Goal: Task Accomplishment & Management: Use online tool/utility

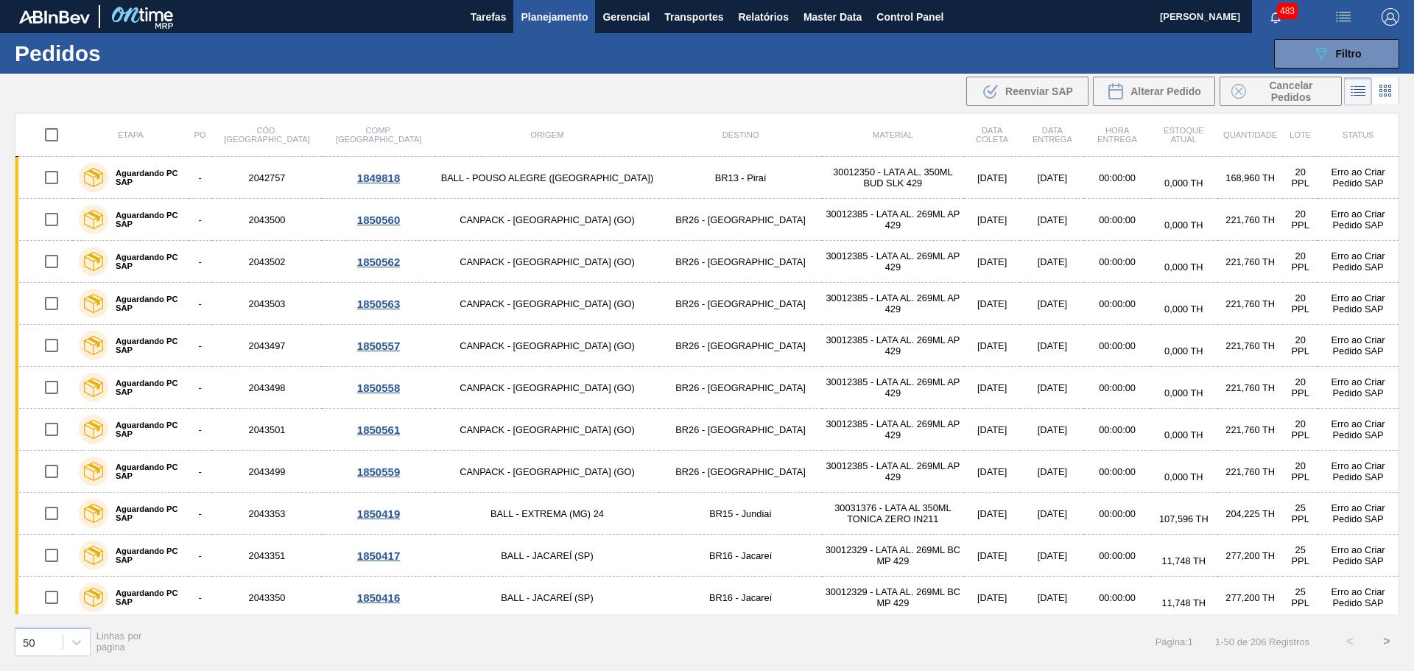
click at [53, 138] on input "checkbox" at bounding box center [51, 134] width 31 height 31
checkbox input "true"
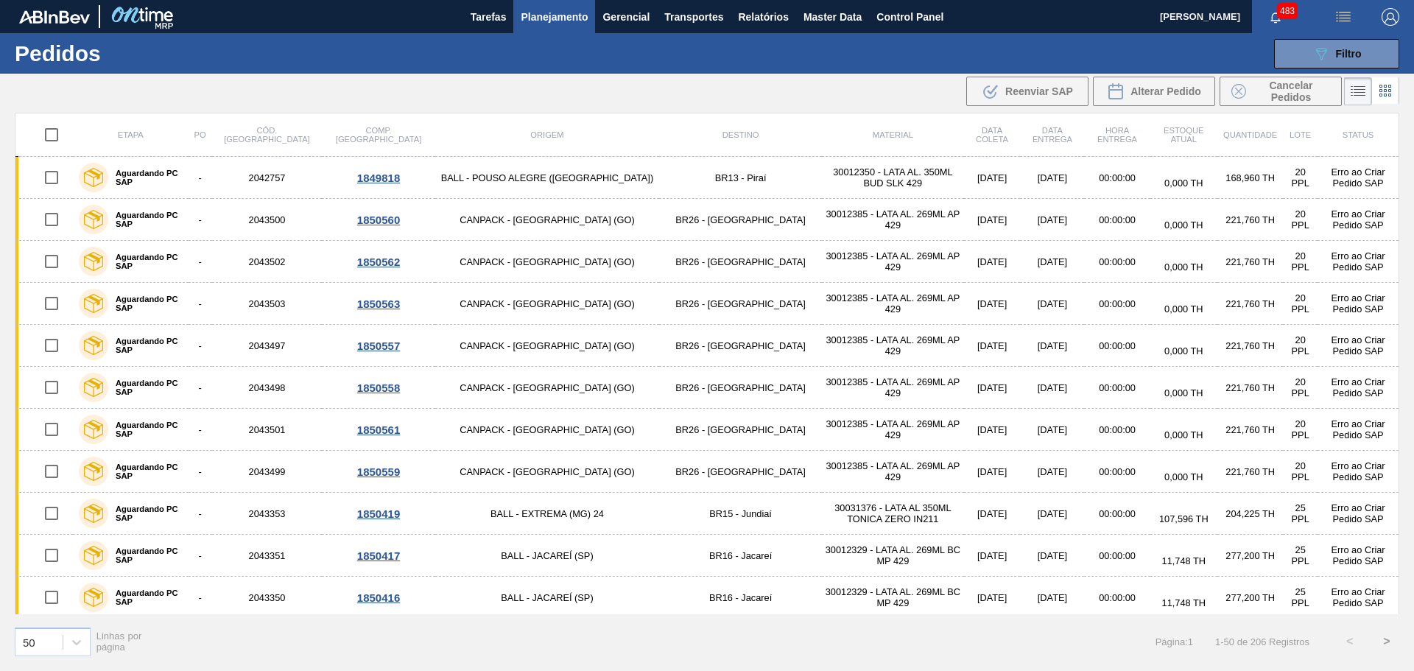
checkbox input "true"
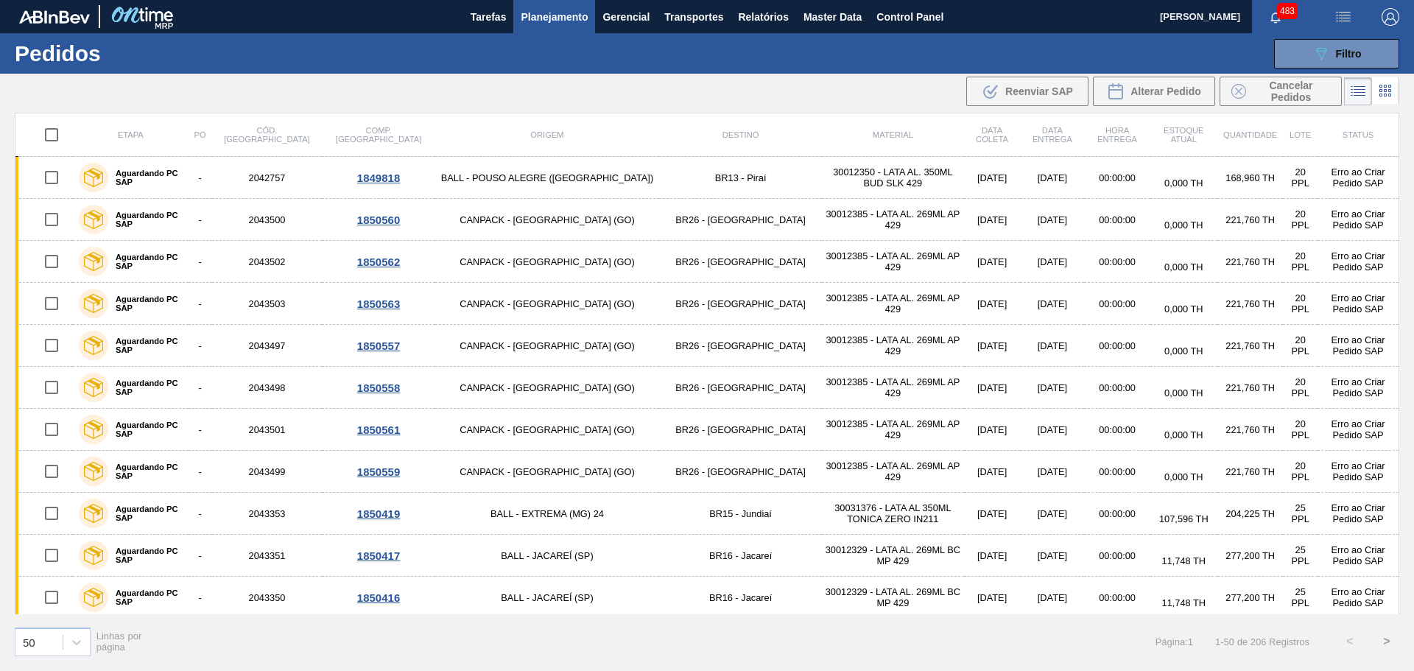
checkbox input "true"
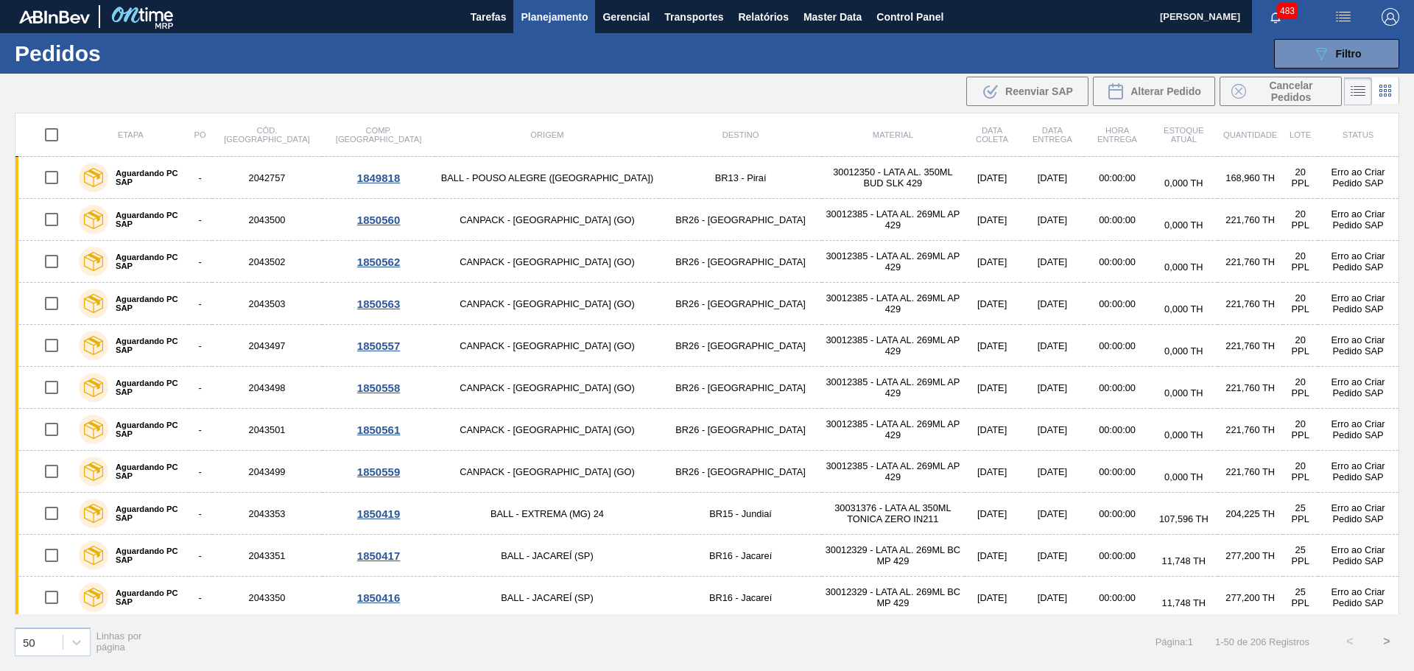
checkbox input "true"
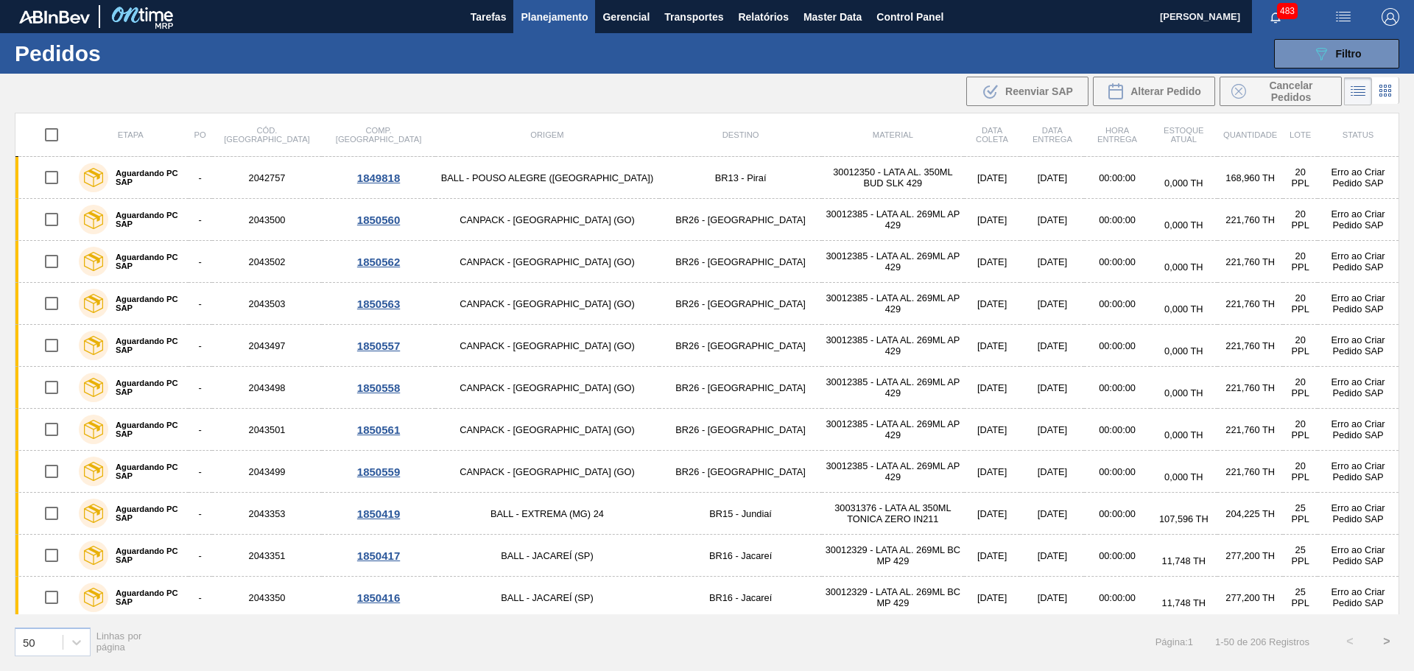
checkbox input "true"
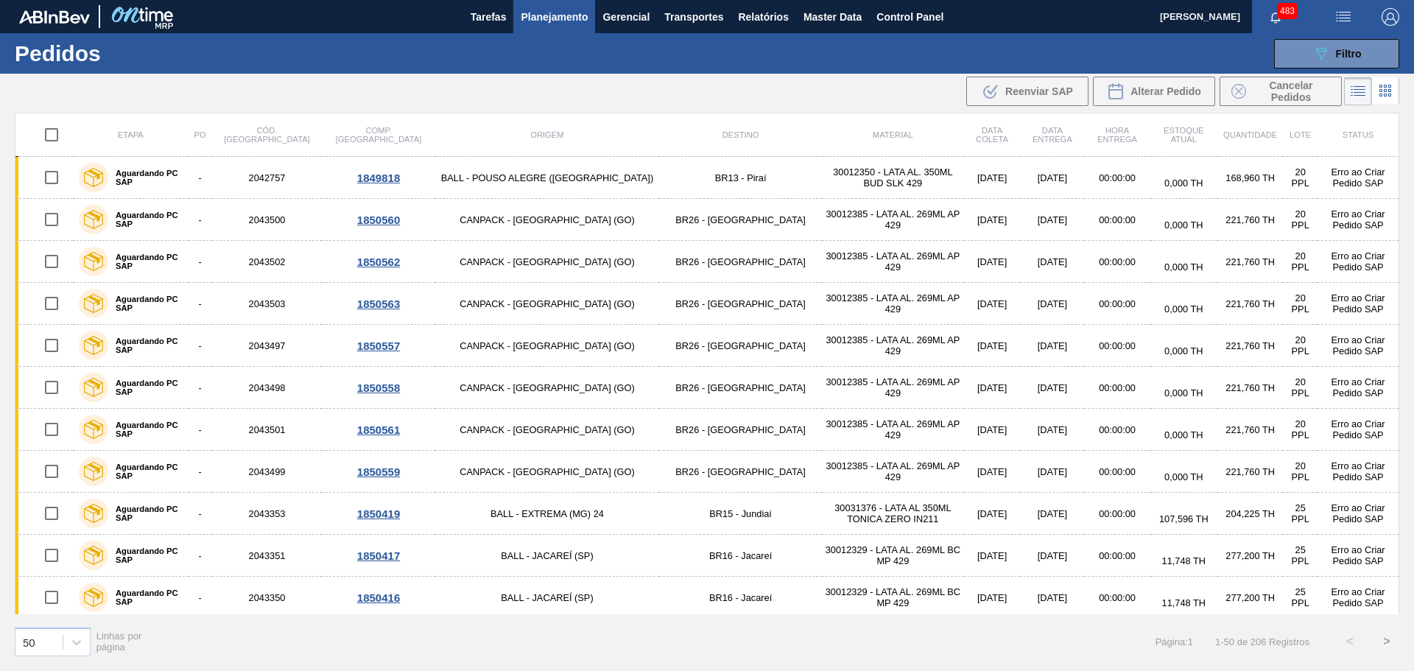
checkbox input "true"
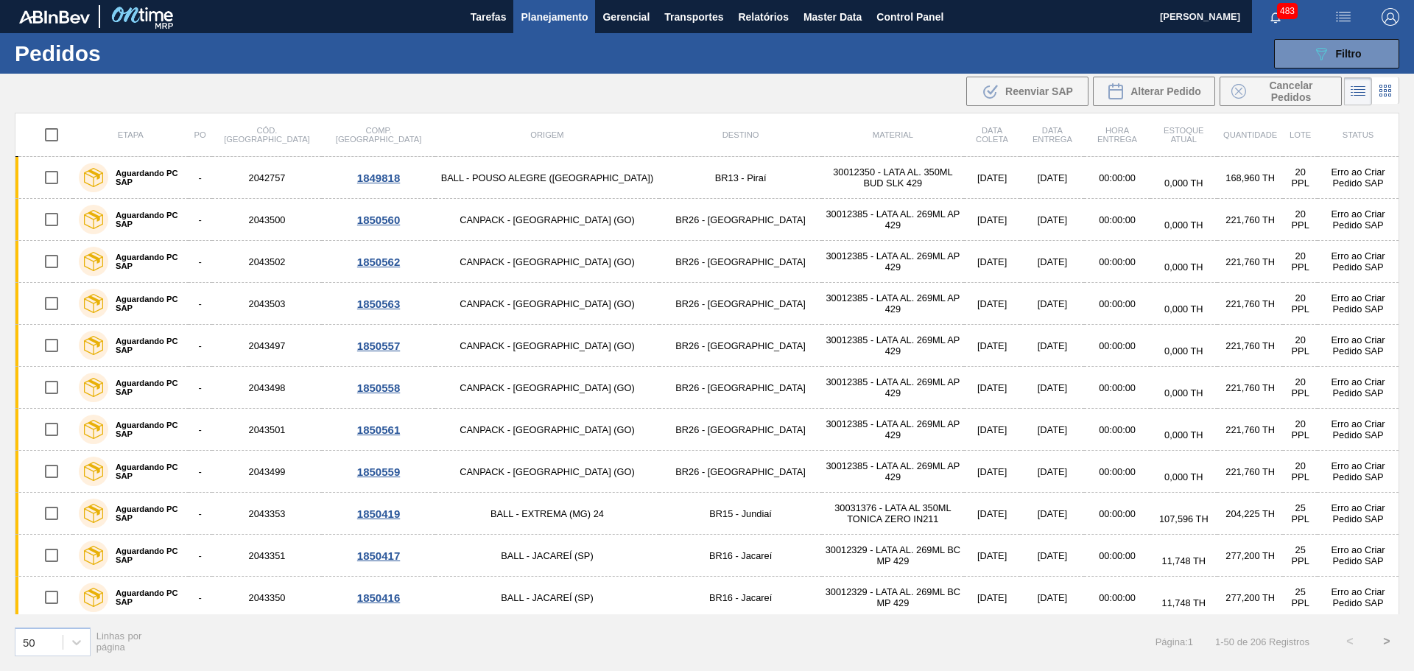
checkbox input "true"
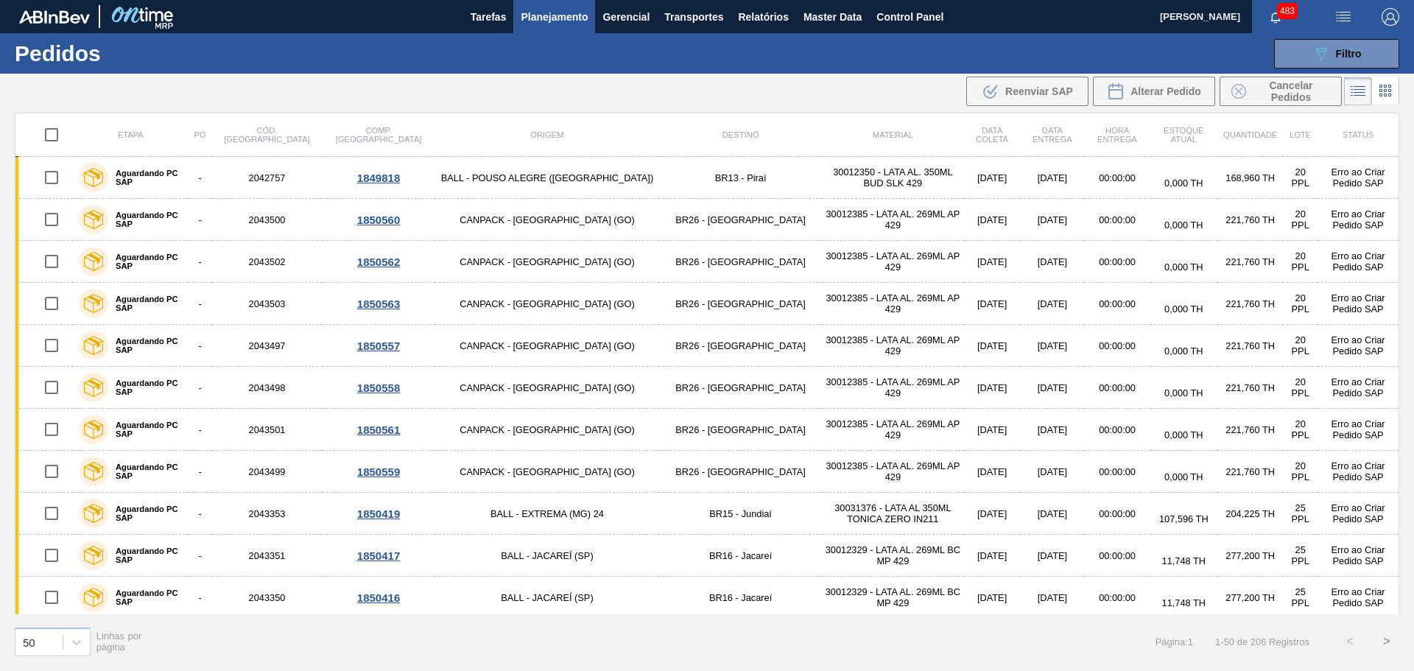
checkbox input "true"
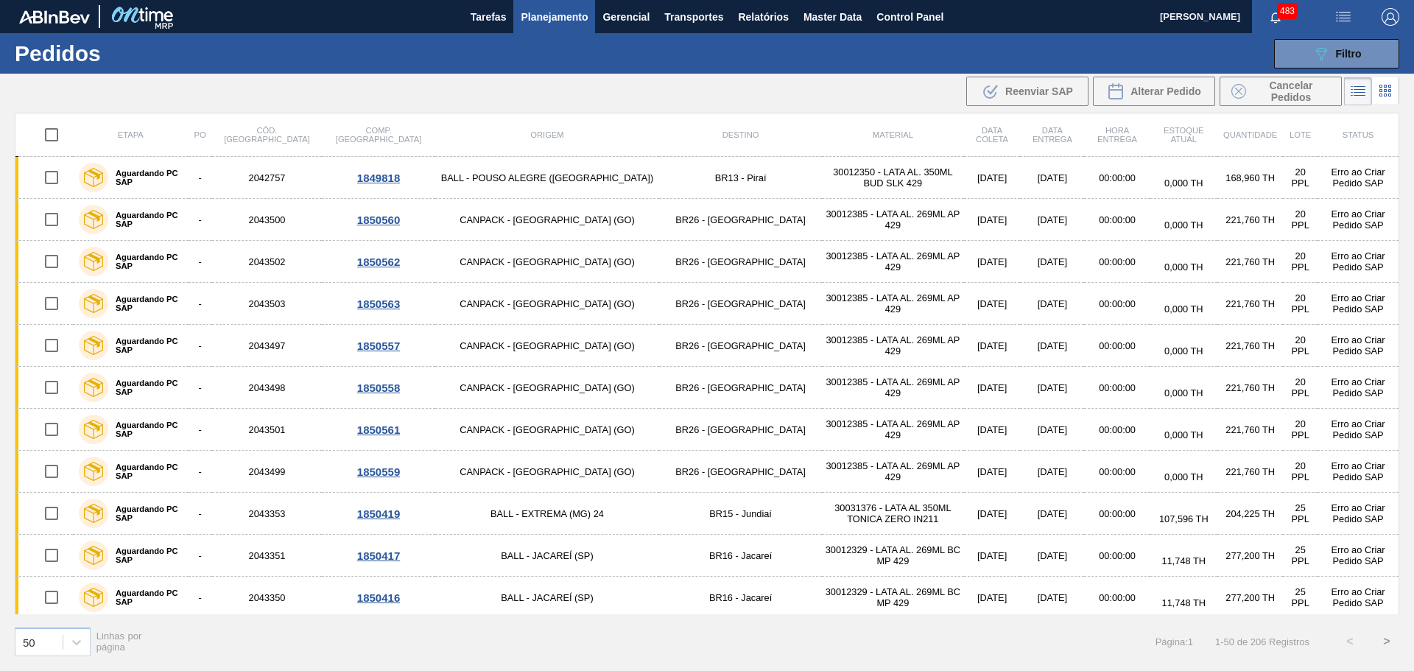
checkbox input "true"
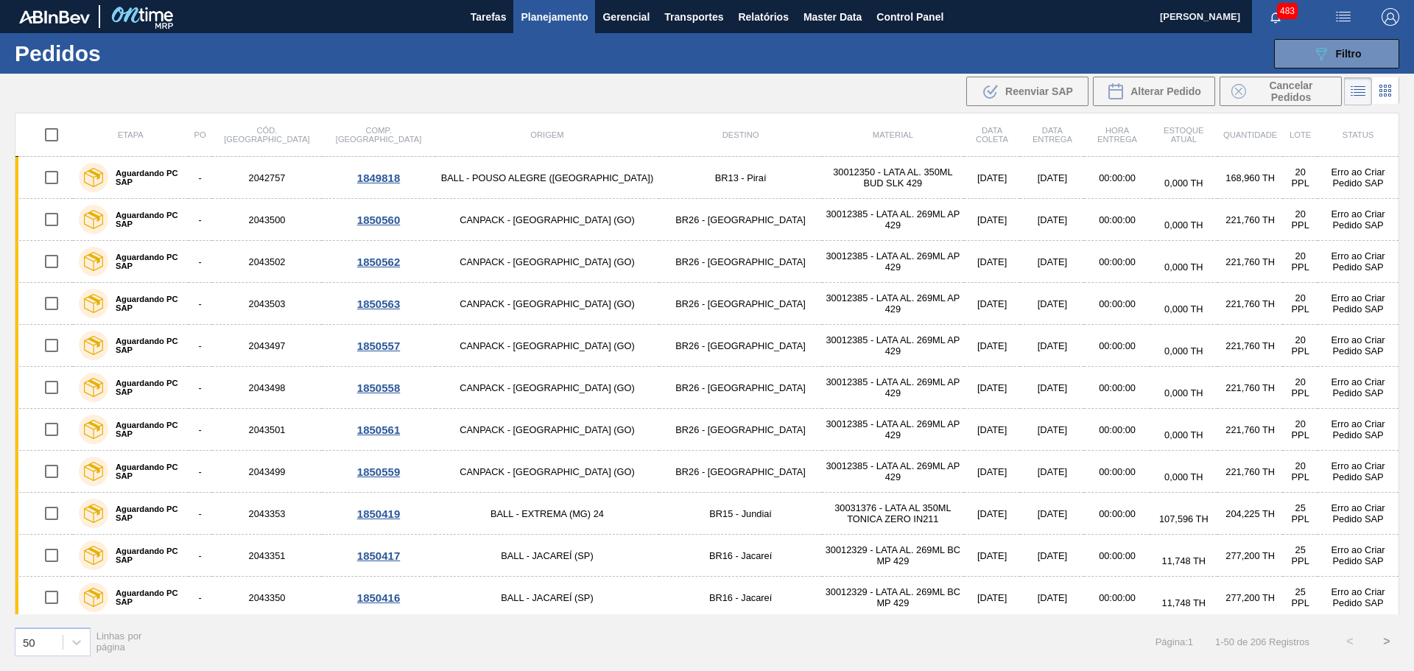
checkbox input "true"
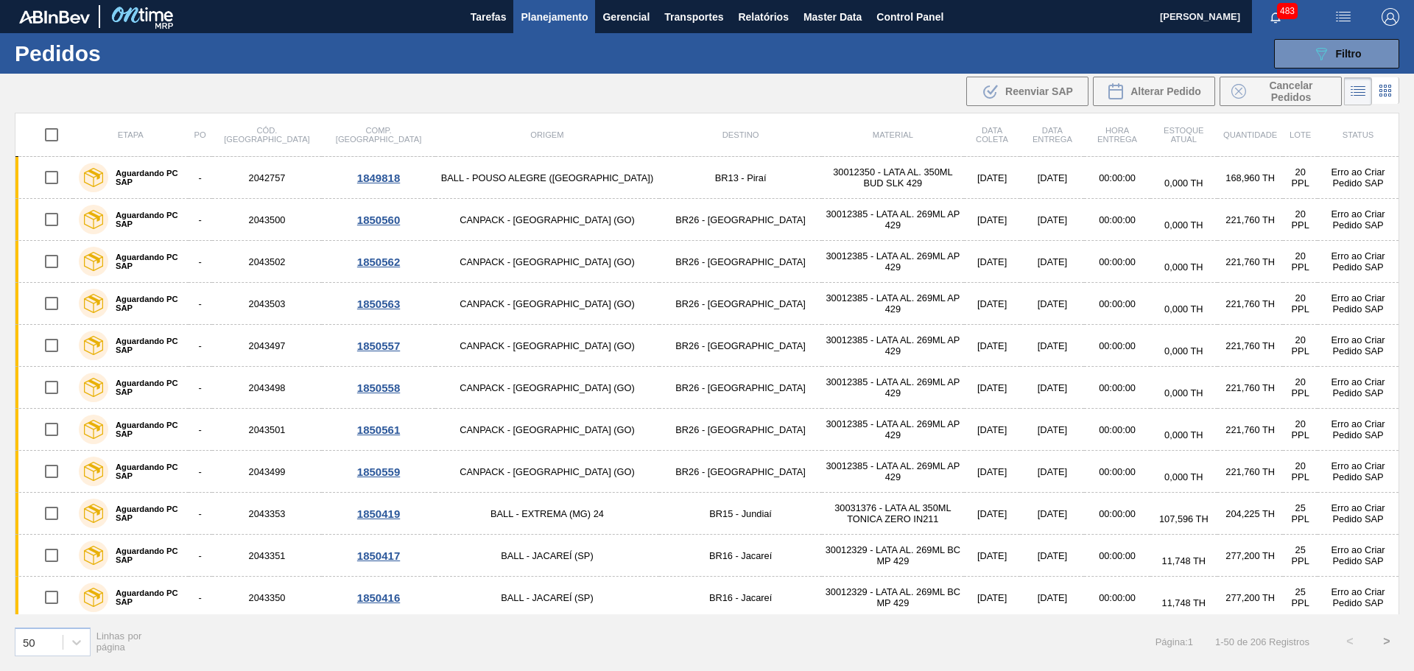
checkbox input "true"
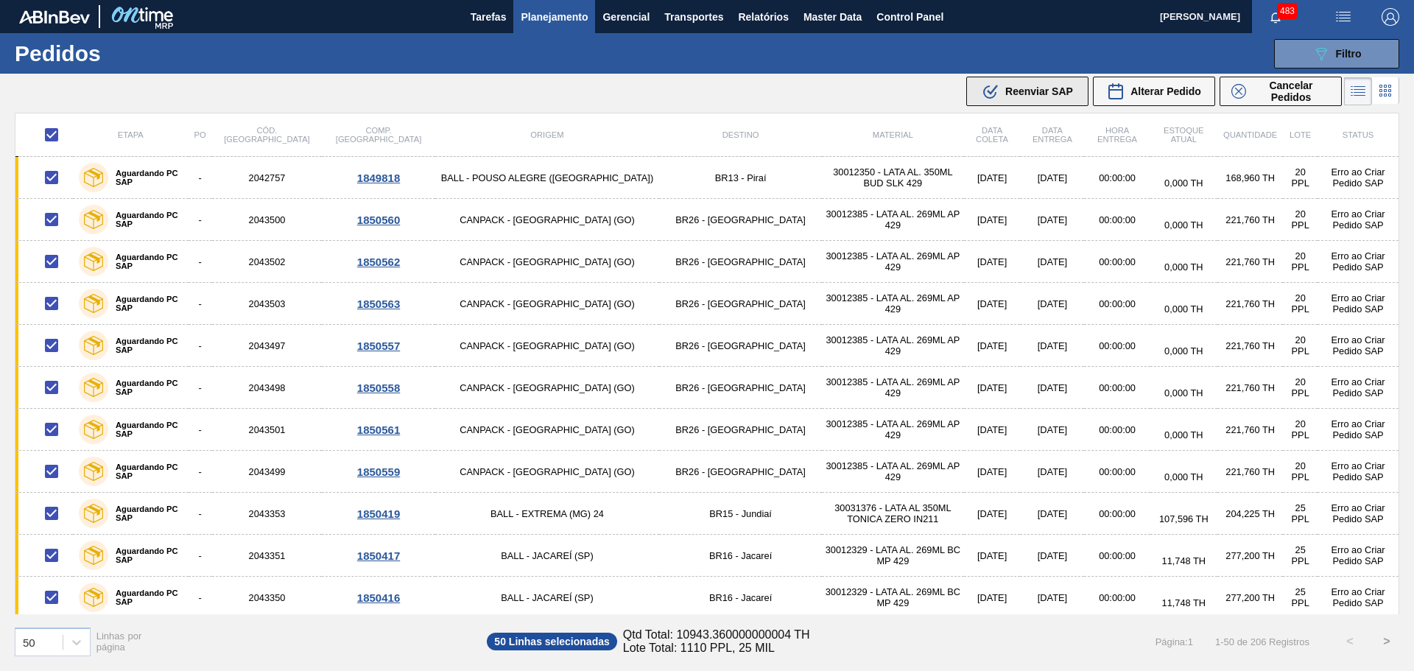
click at [1024, 90] on span "Reenviar SAP" at bounding box center [1039, 91] width 68 height 12
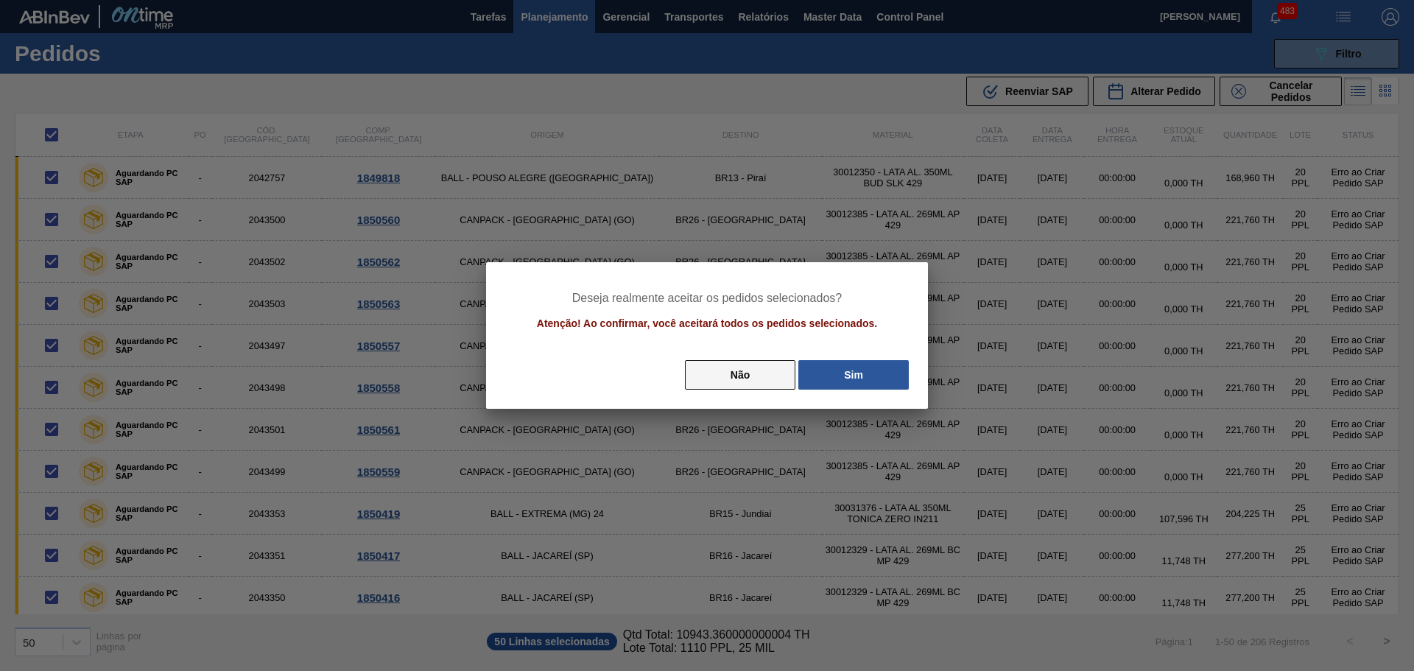
click at [765, 373] on button "Não" at bounding box center [740, 374] width 110 height 29
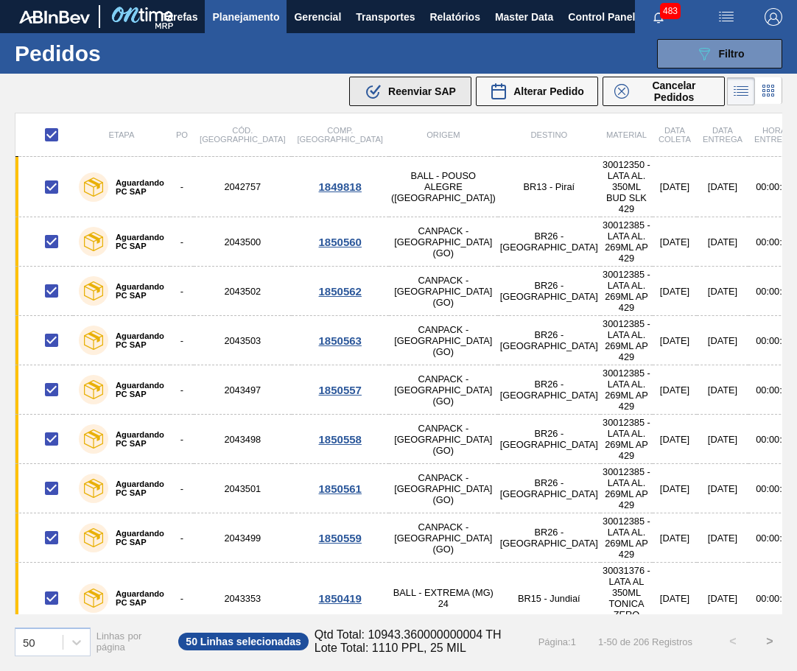
click at [434, 90] on span "Reenviar SAP" at bounding box center [422, 91] width 68 height 12
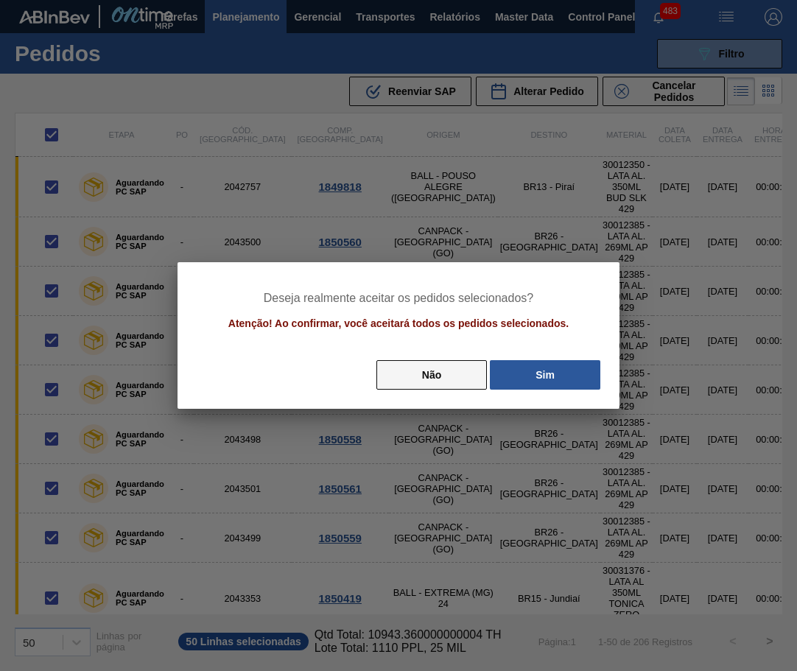
click at [454, 379] on button "Não" at bounding box center [431, 374] width 110 height 29
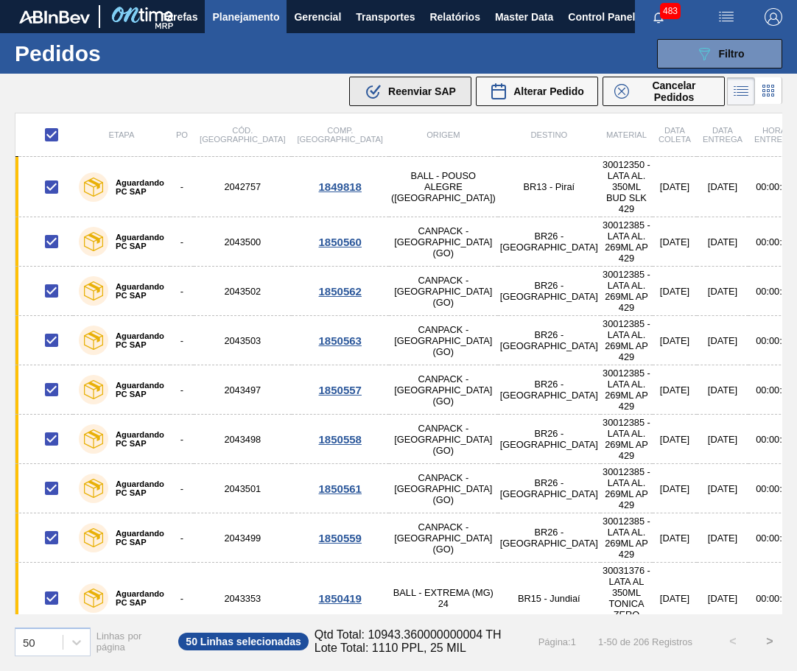
click at [419, 88] on span "Reenviar SAP" at bounding box center [422, 91] width 68 height 12
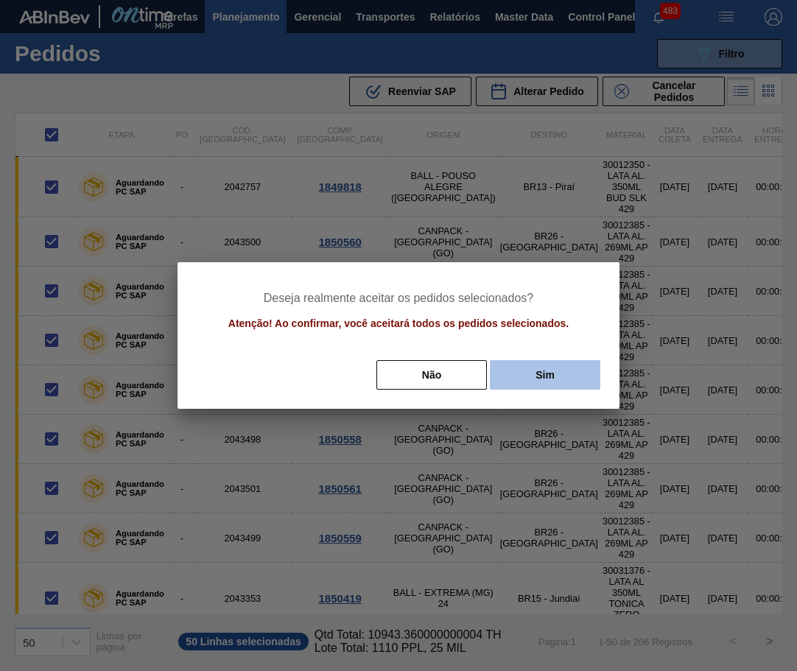
click at [577, 373] on button "Sim" at bounding box center [545, 374] width 110 height 29
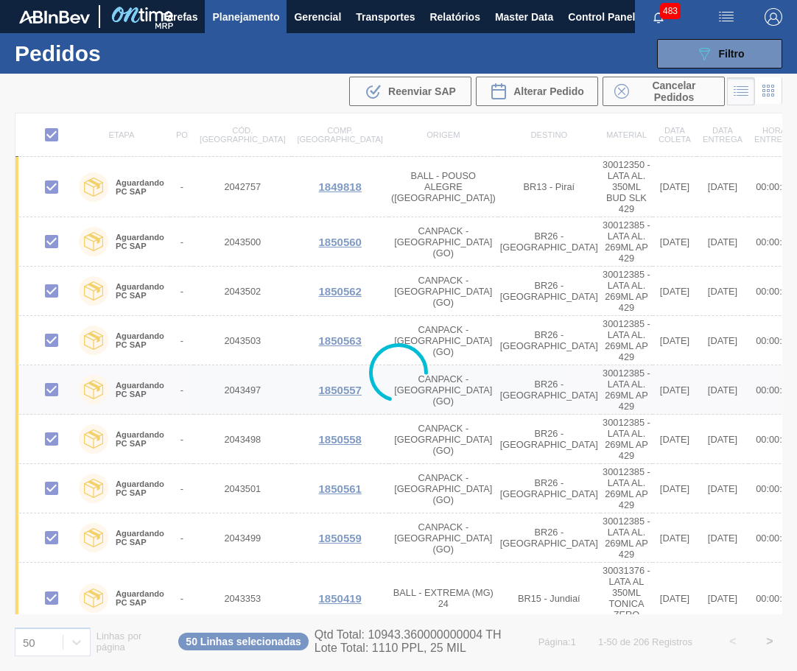
checkbox input "false"
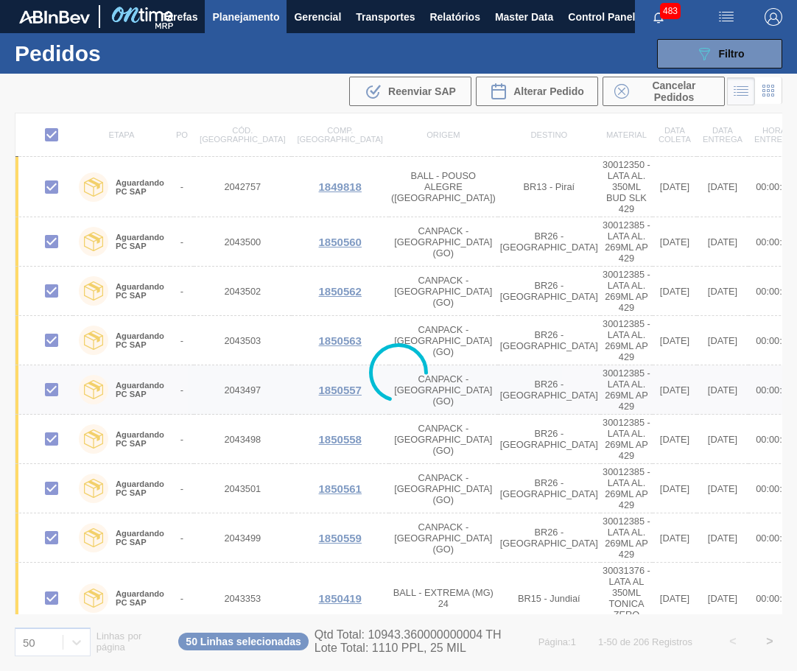
checkbox input "false"
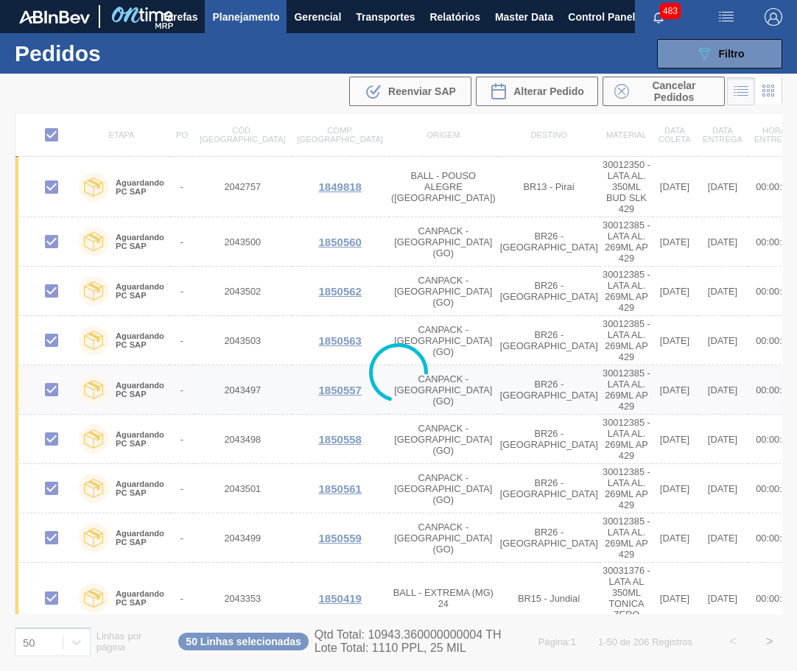
checkbox input "false"
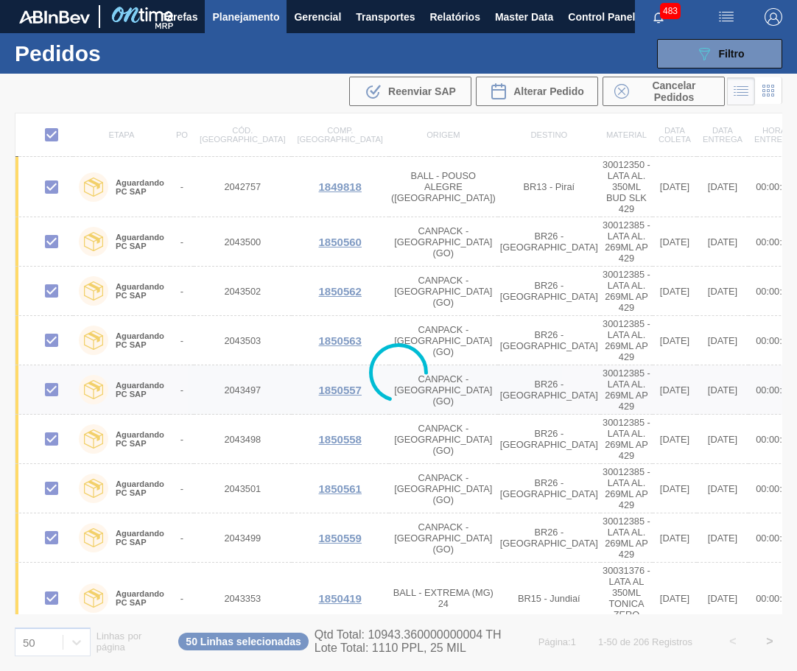
checkbox input "false"
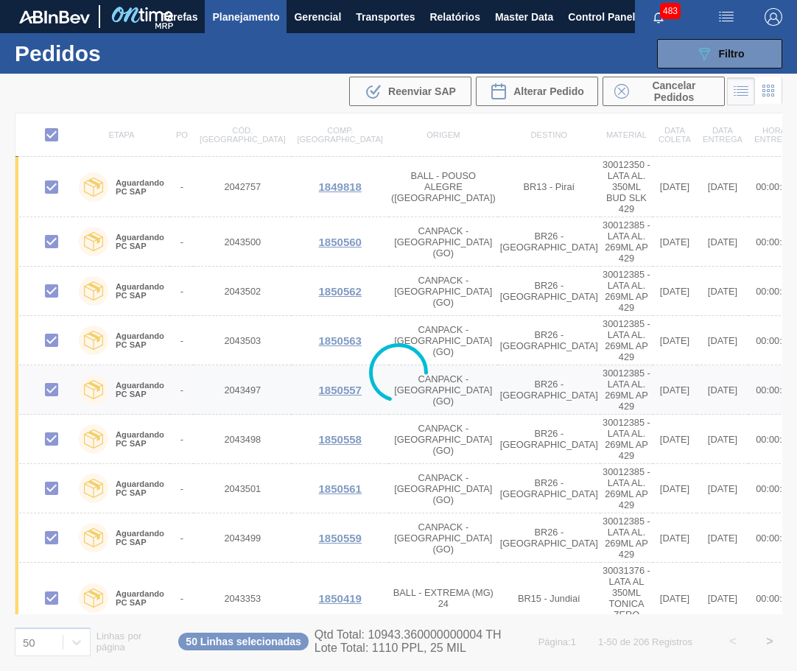
checkbox input "false"
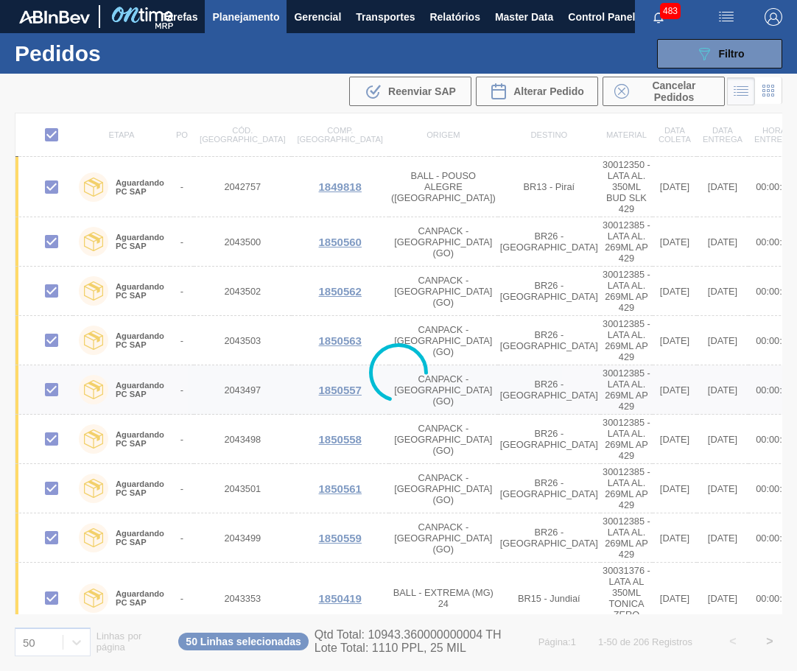
checkbox input "false"
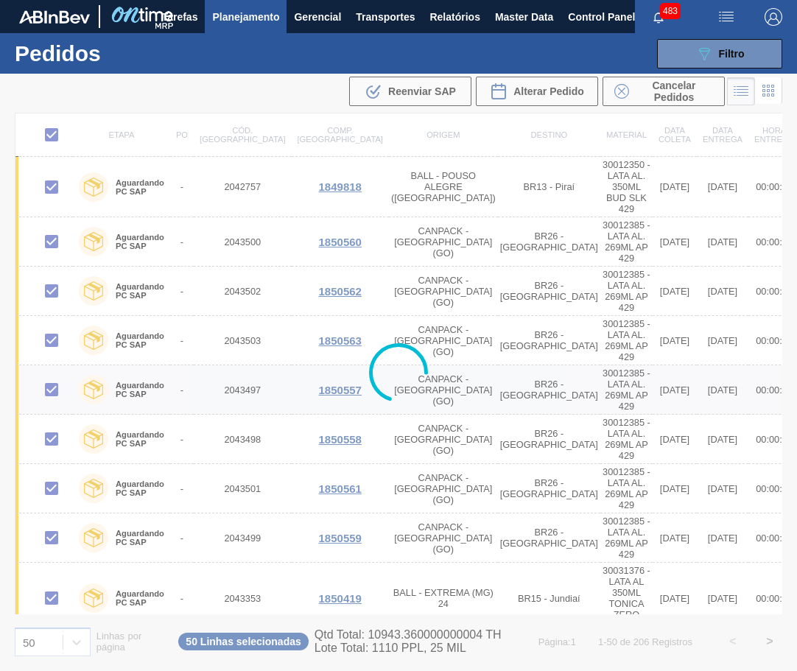
checkbox input "false"
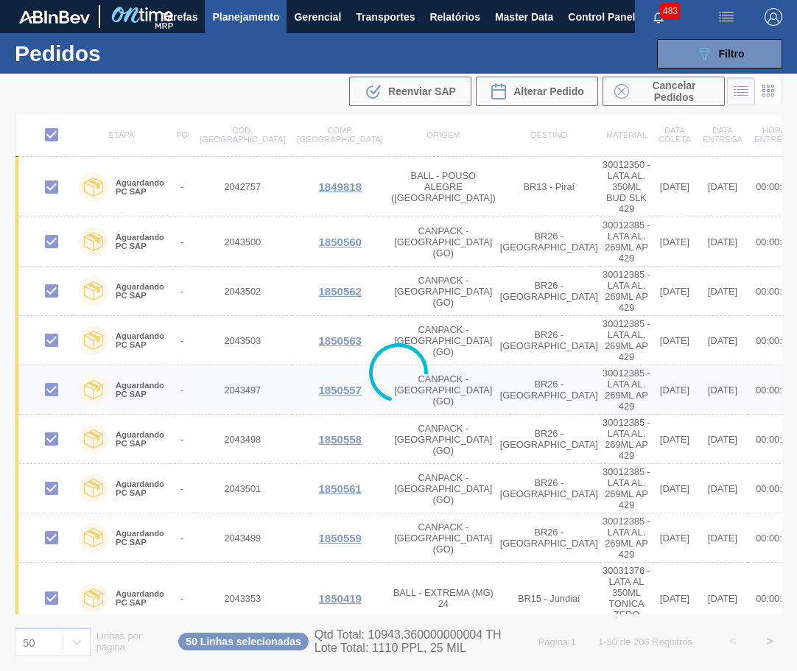
checkbox input "false"
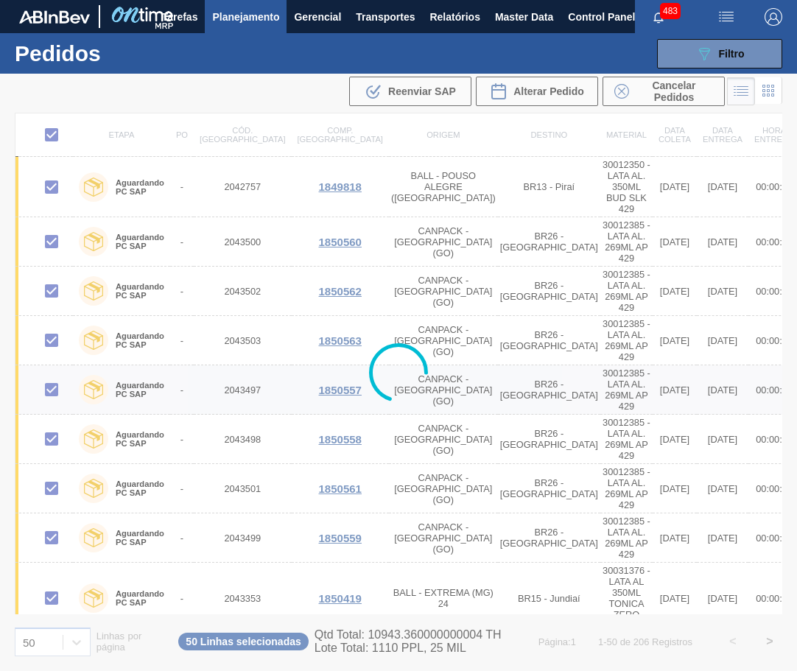
checkbox input "false"
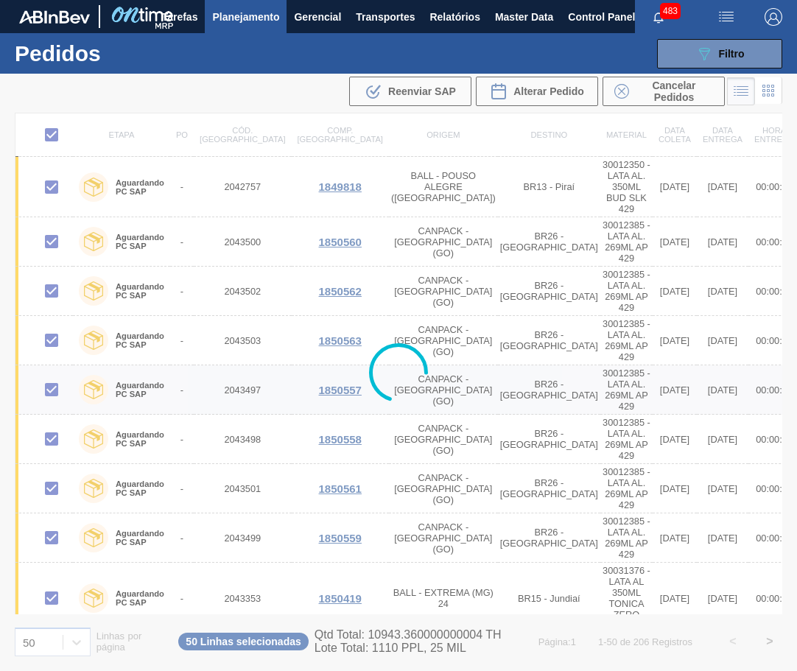
checkbox input "false"
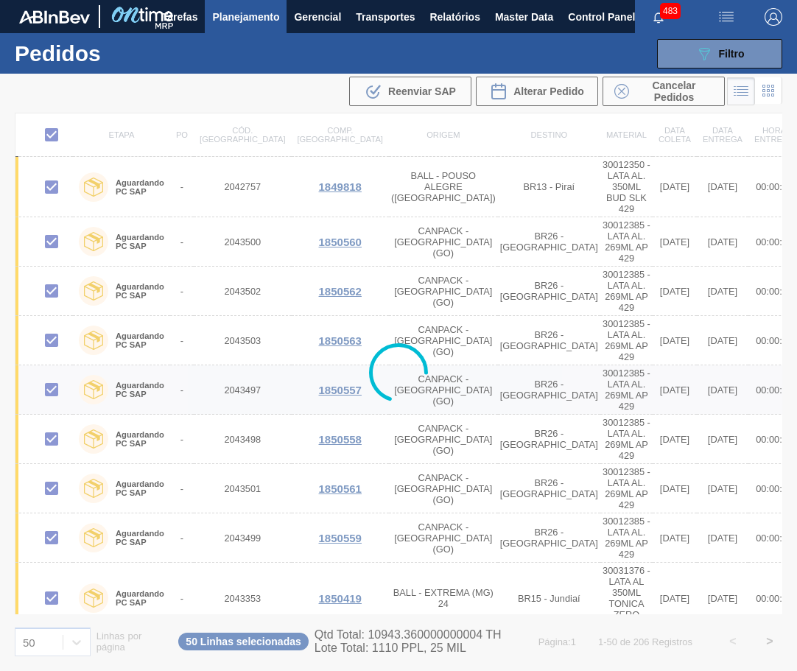
checkbox input "false"
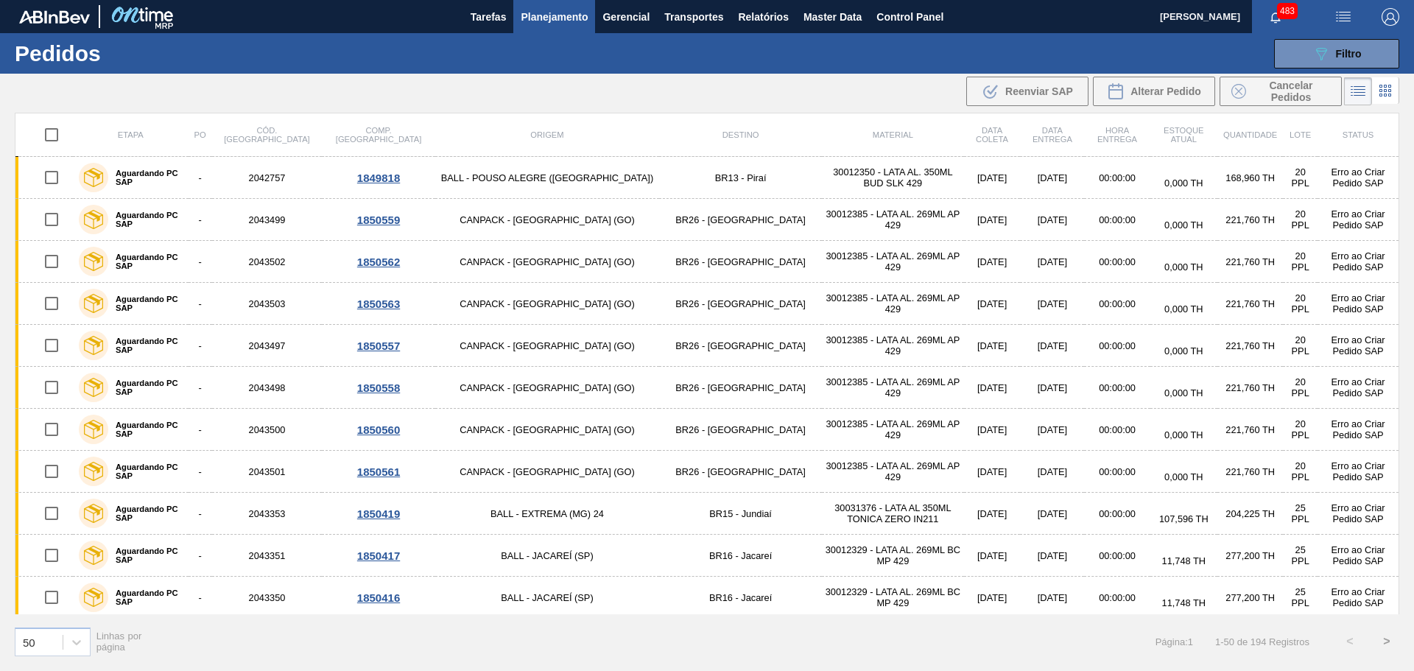
click at [796, 640] on div "50 Linhas por página Página : 1 1 - 50 de 194 Registros < >" at bounding box center [707, 641] width 1414 height 55
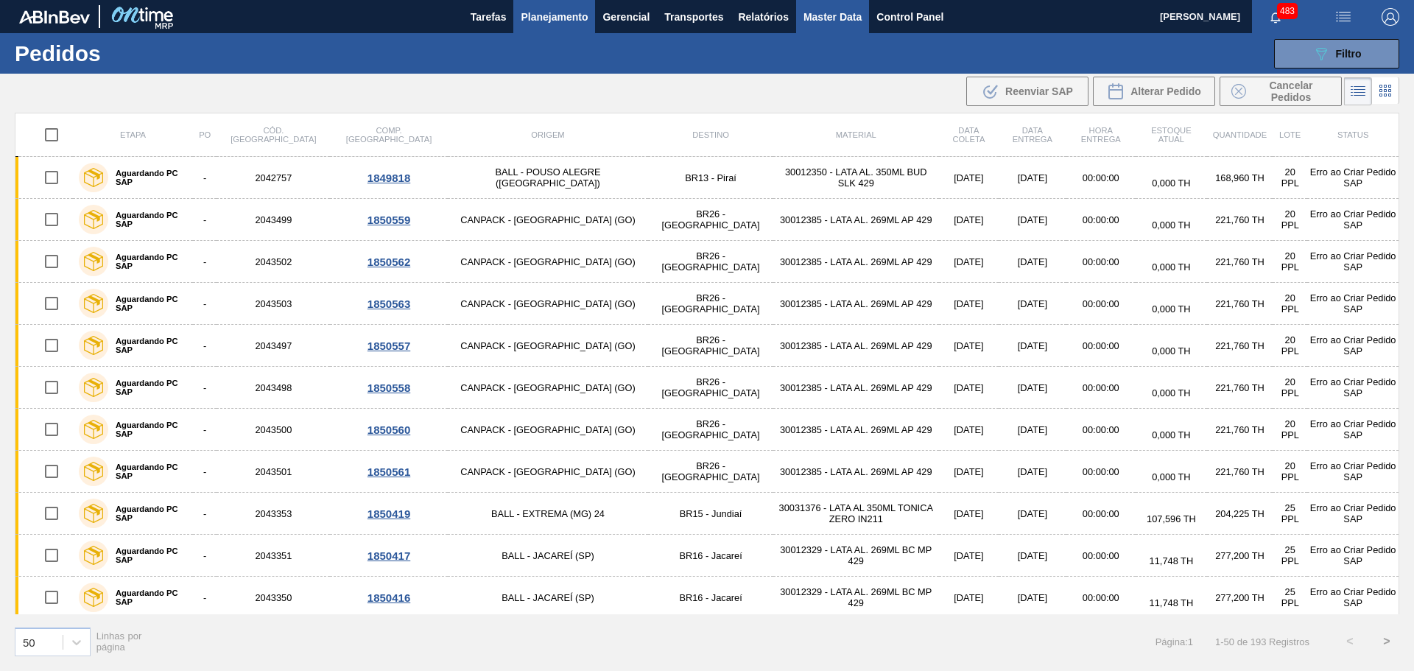
click at [826, 23] on span "Master Data" at bounding box center [833, 17] width 58 height 18
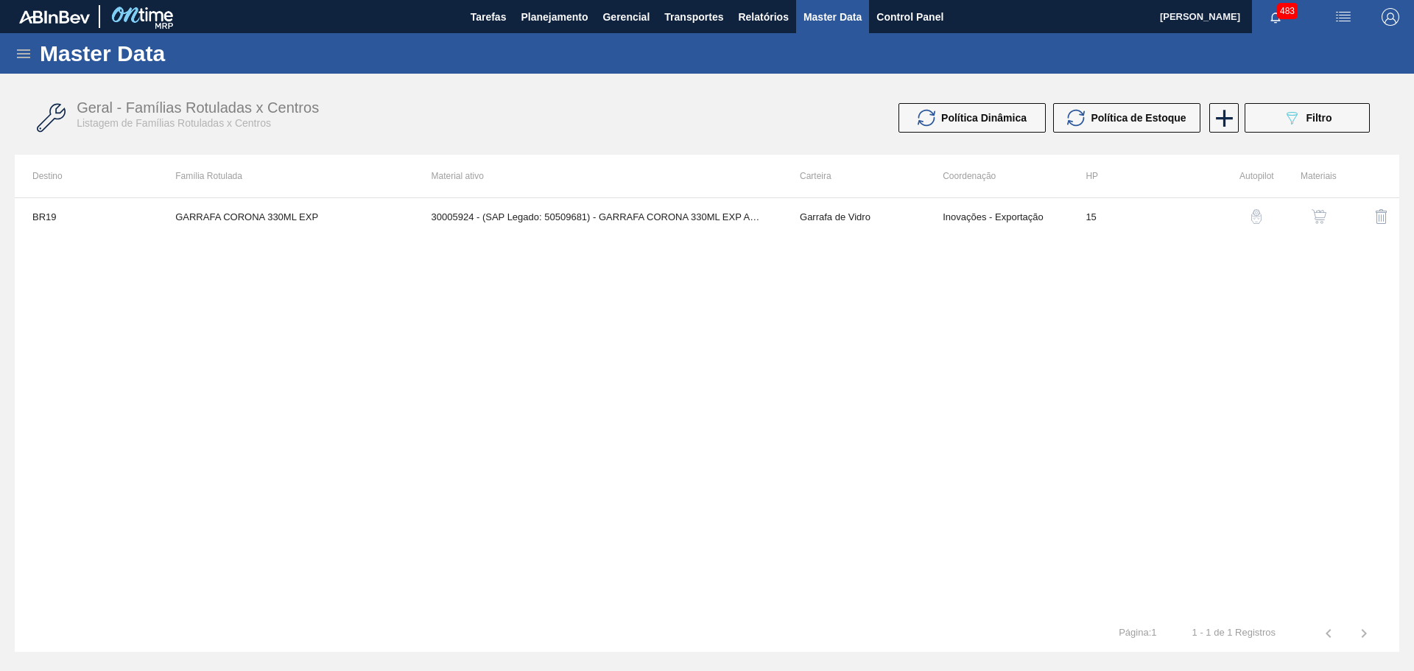
click at [23, 53] on icon at bounding box center [23, 53] width 13 height 9
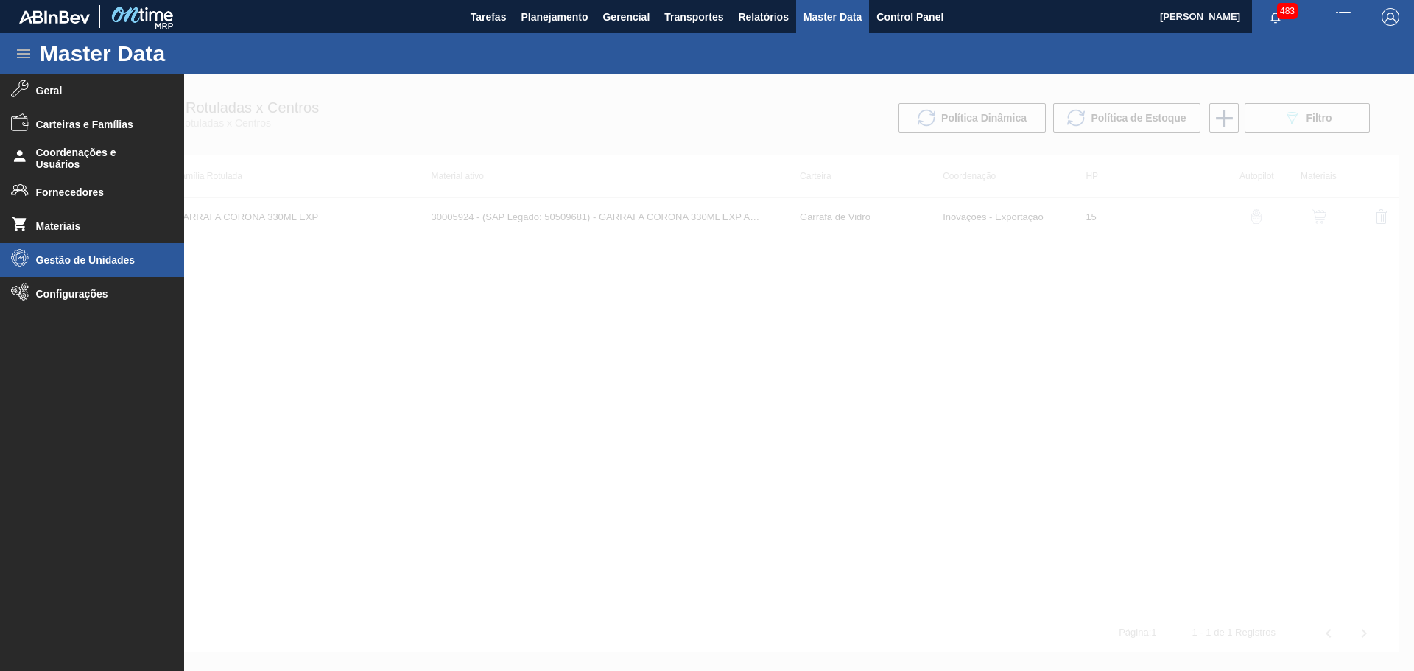
click at [120, 254] on span "Gestão de Unidades" at bounding box center [97, 260] width 122 height 12
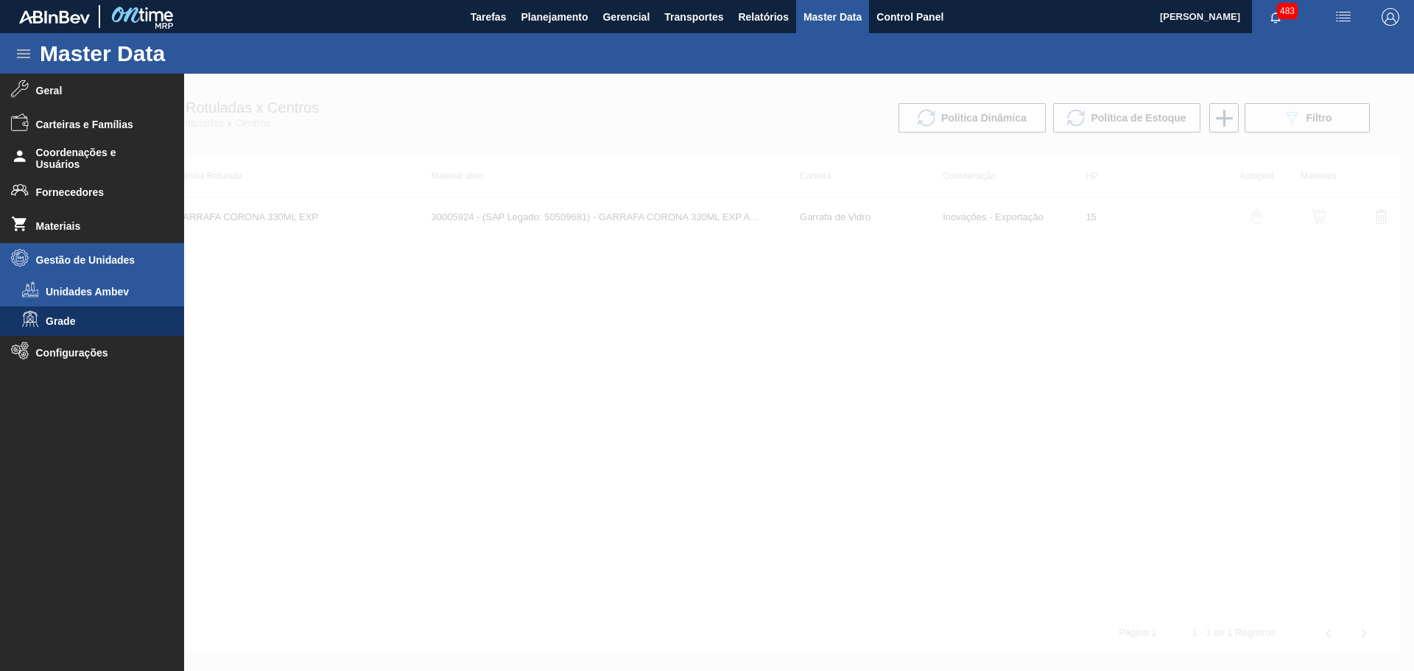
click at [93, 301] on li "Unidades Ambev" at bounding box center [92, 291] width 184 height 29
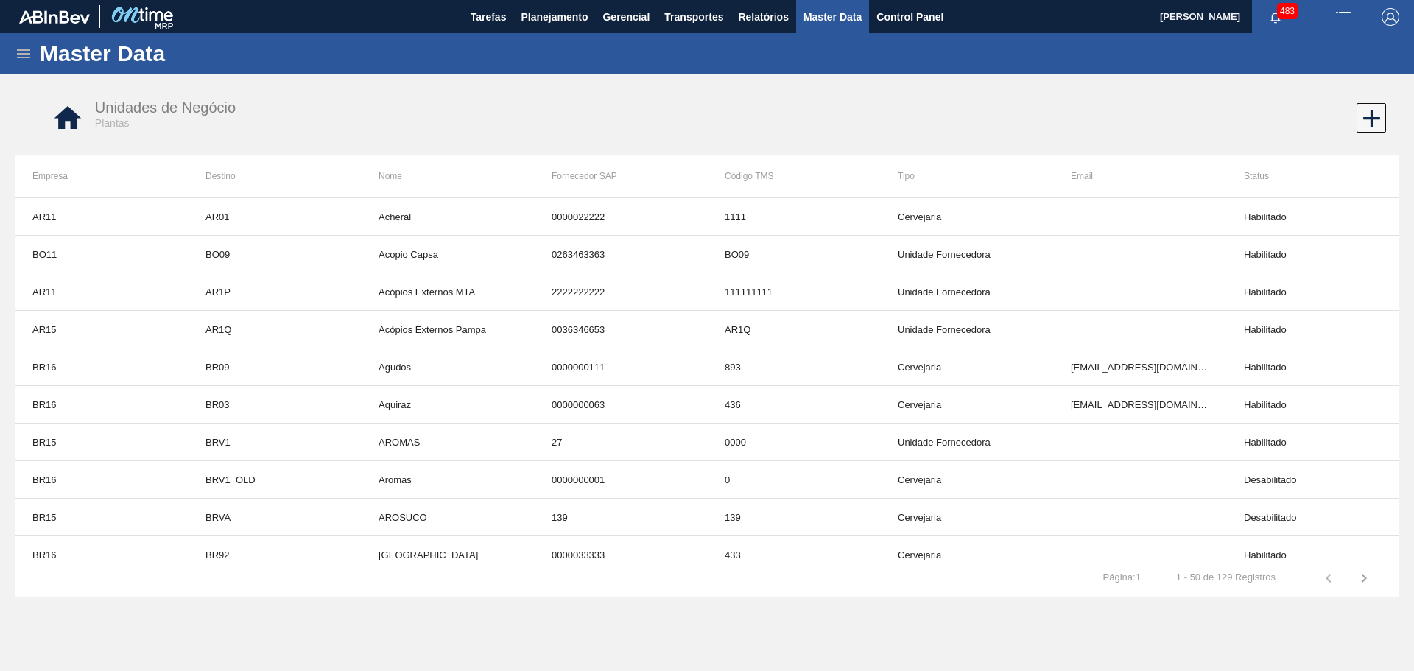
click at [724, 642] on div "Unidades de Negócio Plantas Empresa Destino Nome Fornecedor SAP Código TMS Tipo…" at bounding box center [707, 367] width 1385 height 572
click at [561, 136] on div "Unidades de Negócio Plantas" at bounding box center [692, 118] width 1326 height 55
